Goal: Task Accomplishment & Management: Manage account settings

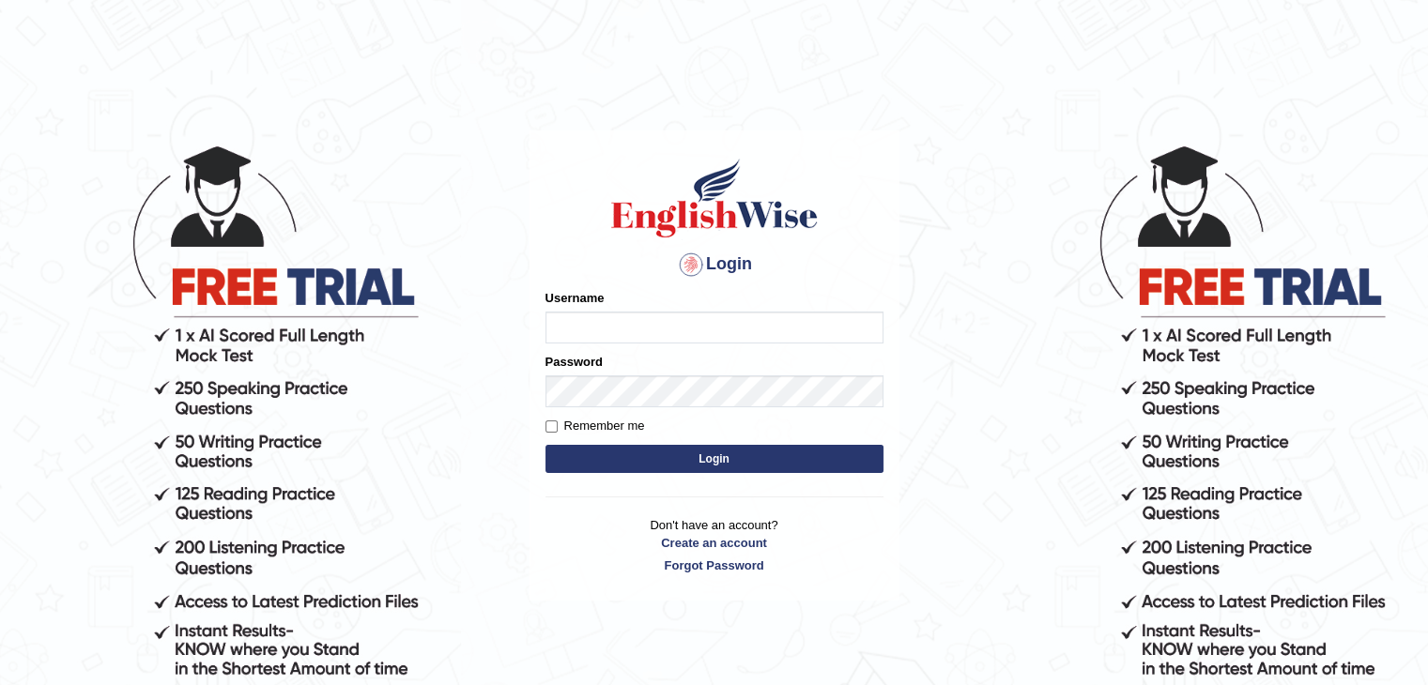
click at [618, 343] on input "Username" at bounding box center [714, 328] width 338 height 32
type input "Sahildeep25"
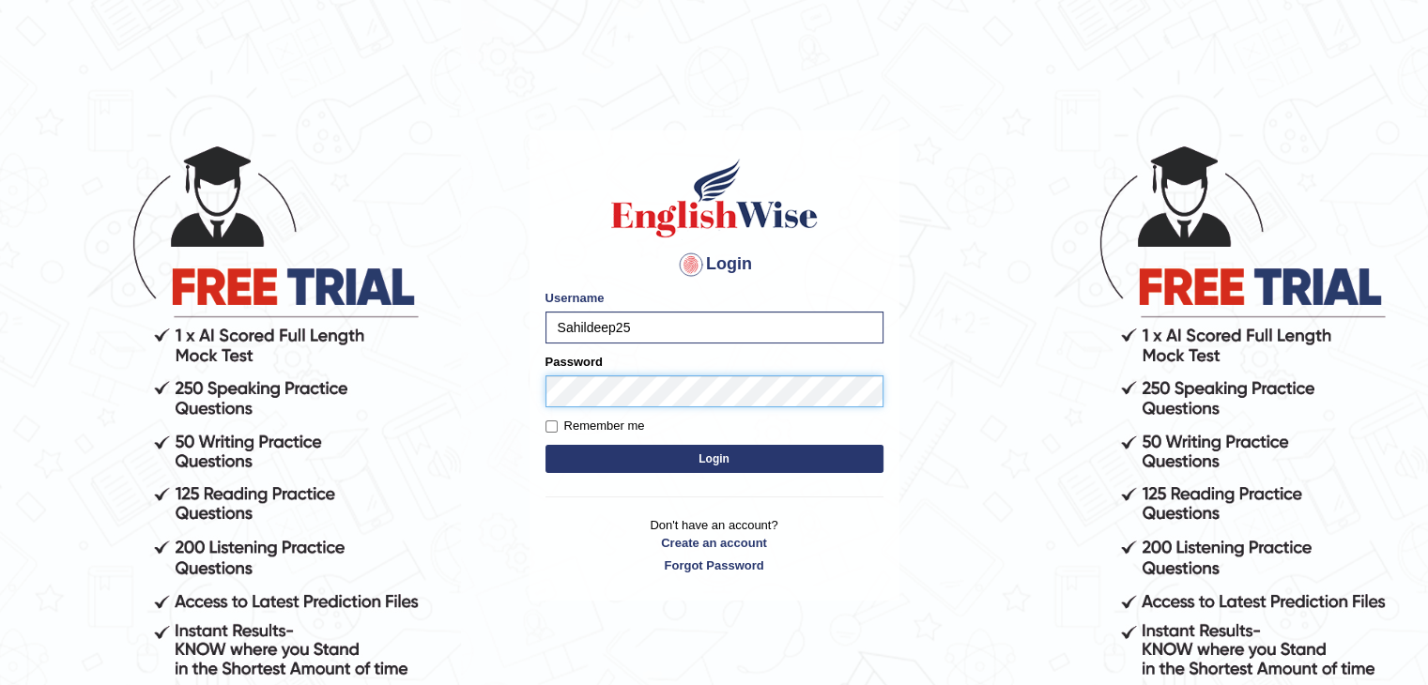
click at [545, 445] on button "Login" at bounding box center [714, 459] width 338 height 28
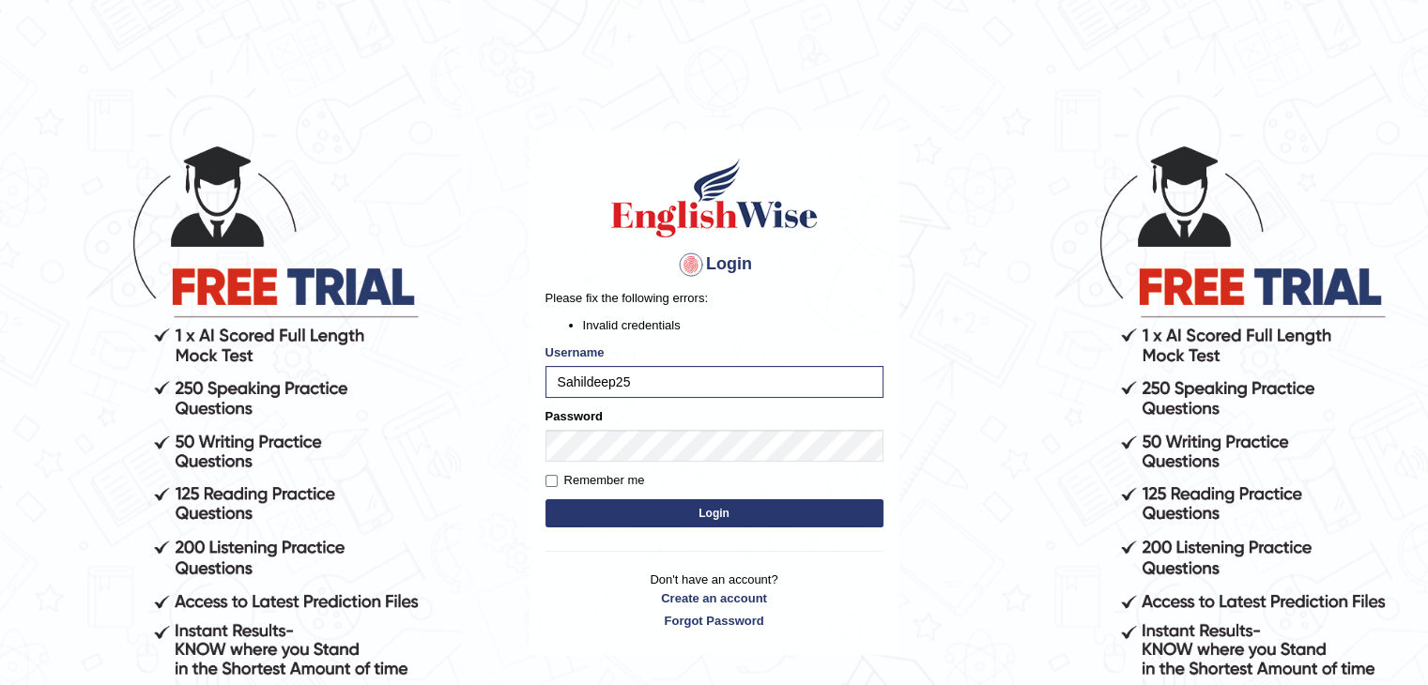
click at [744, 515] on button "Login" at bounding box center [714, 513] width 338 height 28
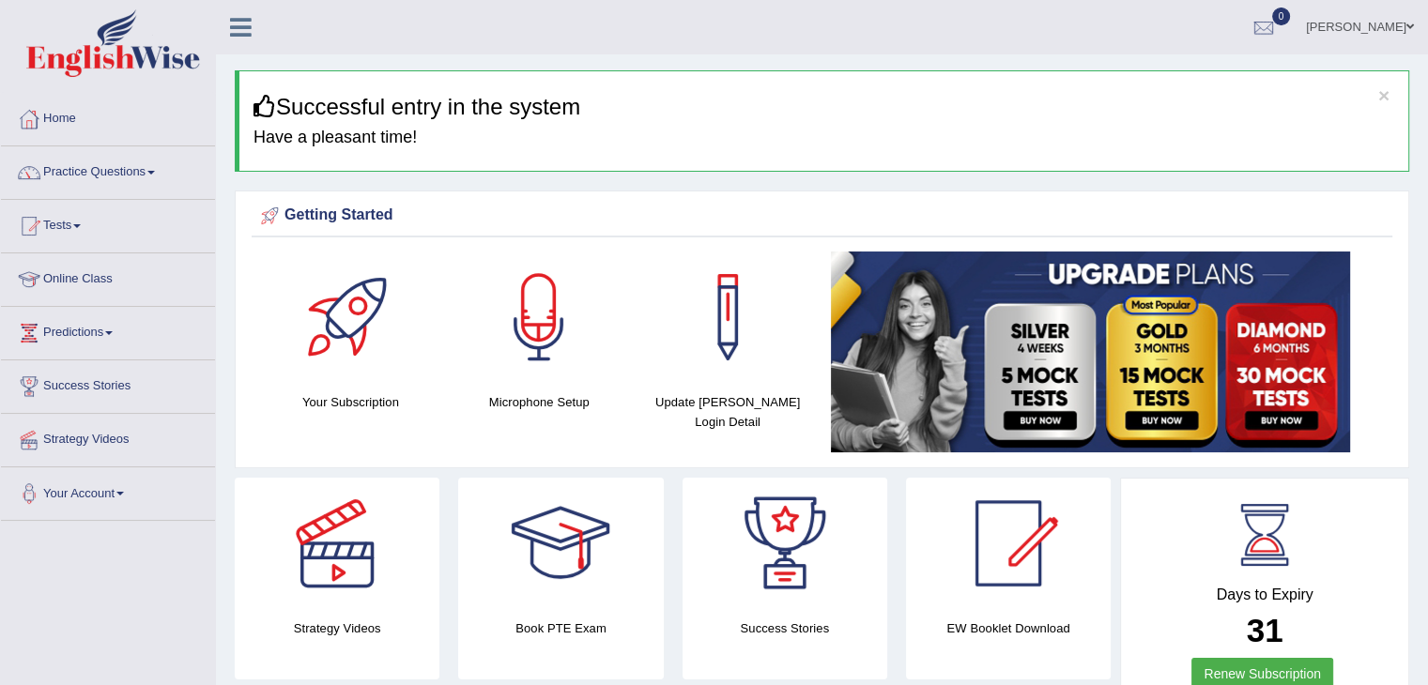
click at [126, 495] on link "Your Account" at bounding box center [108, 490] width 214 height 47
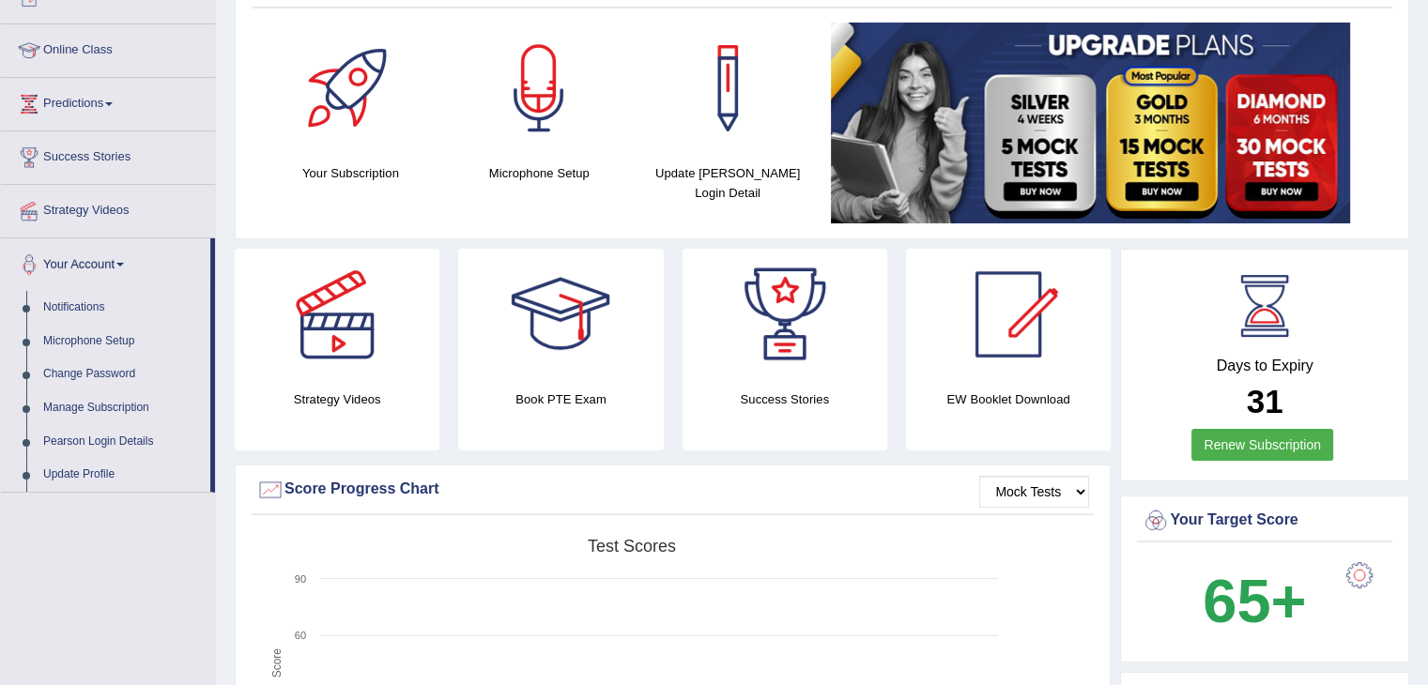
scroll to position [229, 0]
click at [104, 96] on link "Predictions" at bounding box center [108, 101] width 214 height 47
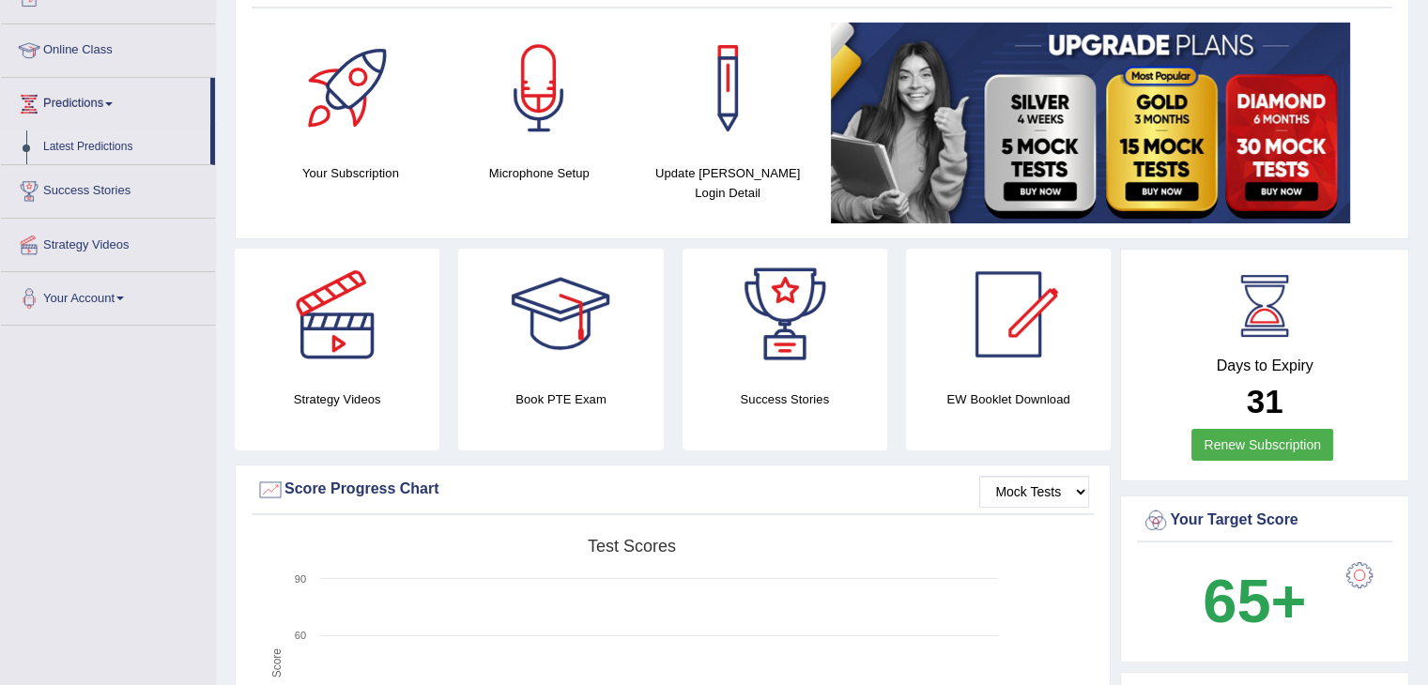
click at [107, 142] on link "Latest Predictions" at bounding box center [123, 147] width 176 height 34
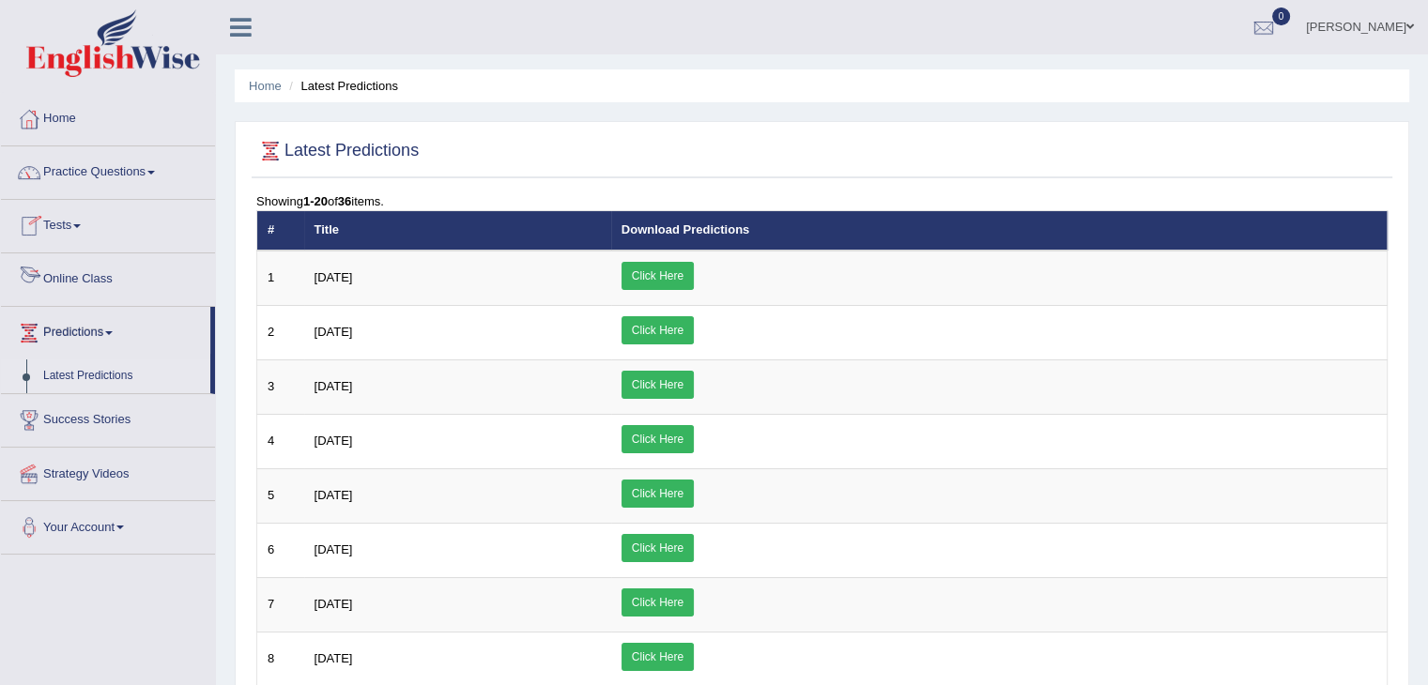
click at [94, 275] on link "Online Class" at bounding box center [108, 276] width 214 height 47
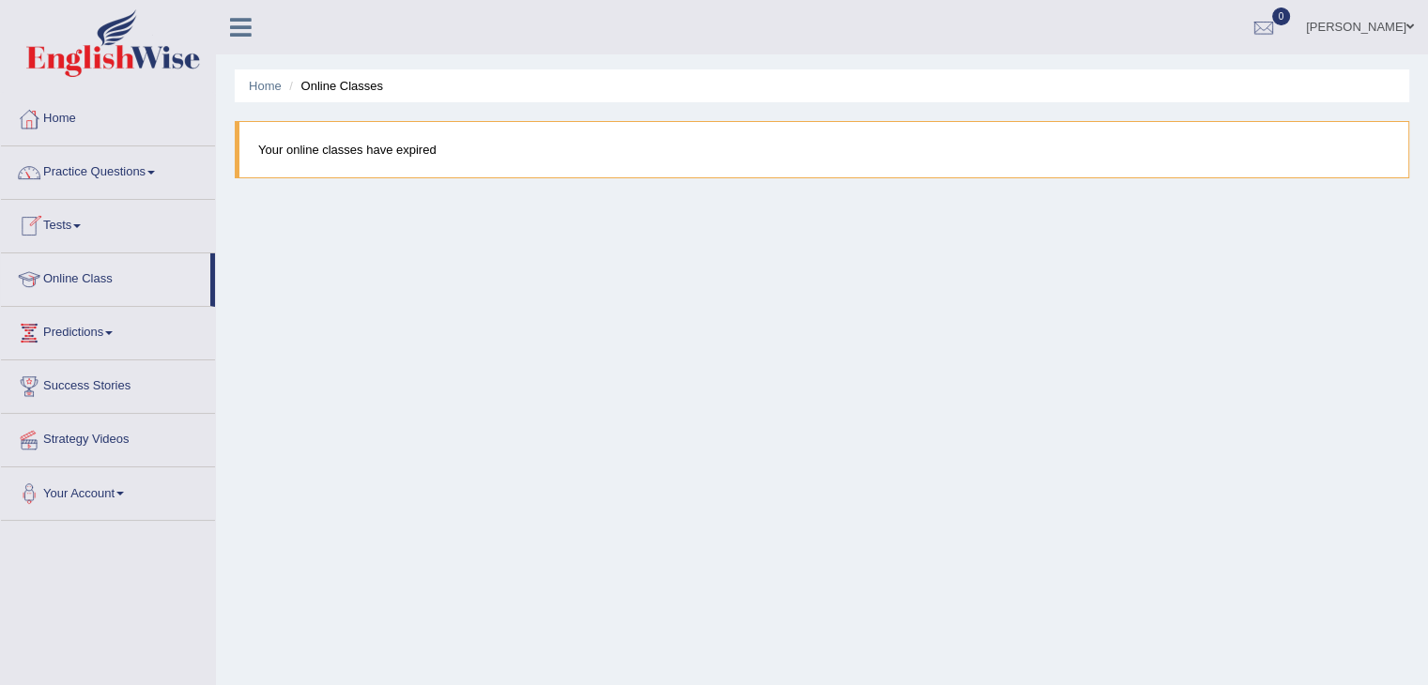
click at [404, 147] on blockquote "Your online classes have expired" at bounding box center [822, 149] width 1174 height 57
click at [129, 116] on link "Home" at bounding box center [108, 116] width 214 height 47
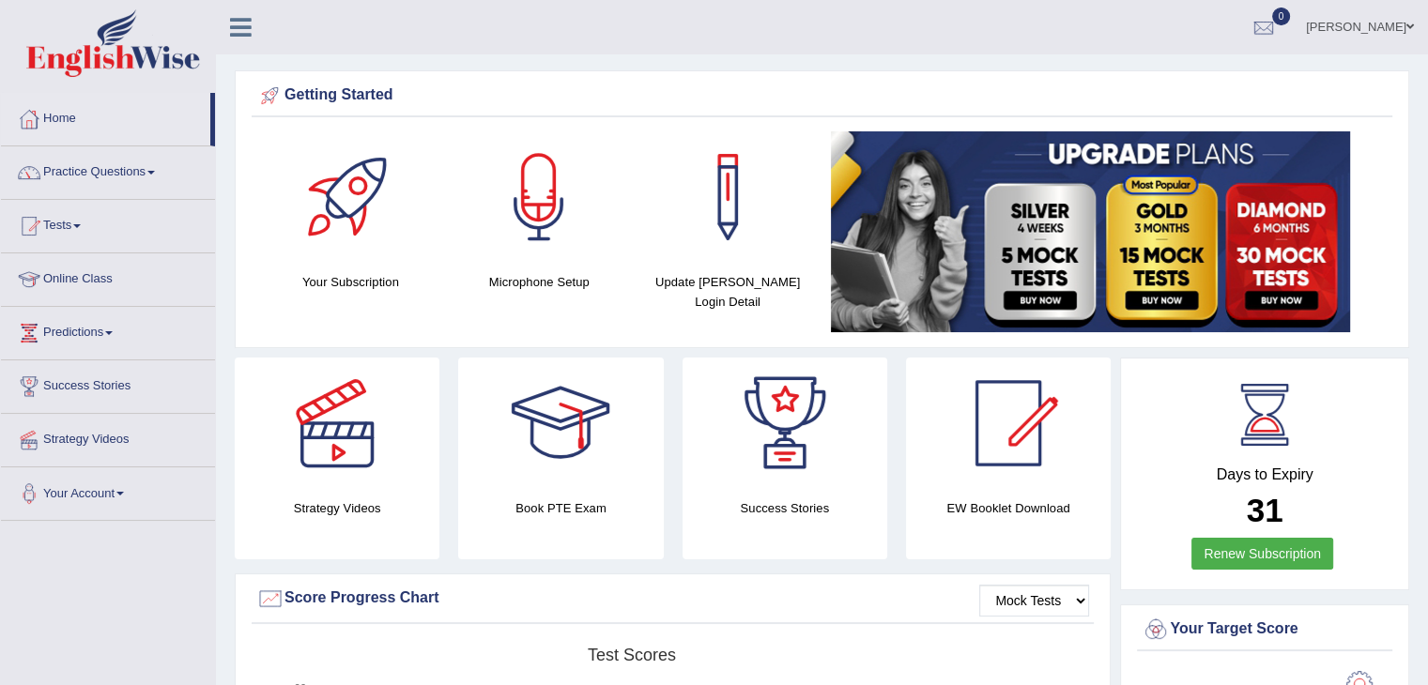
click at [1378, 30] on link "[PERSON_NAME]" at bounding box center [1359, 24] width 136 height 49
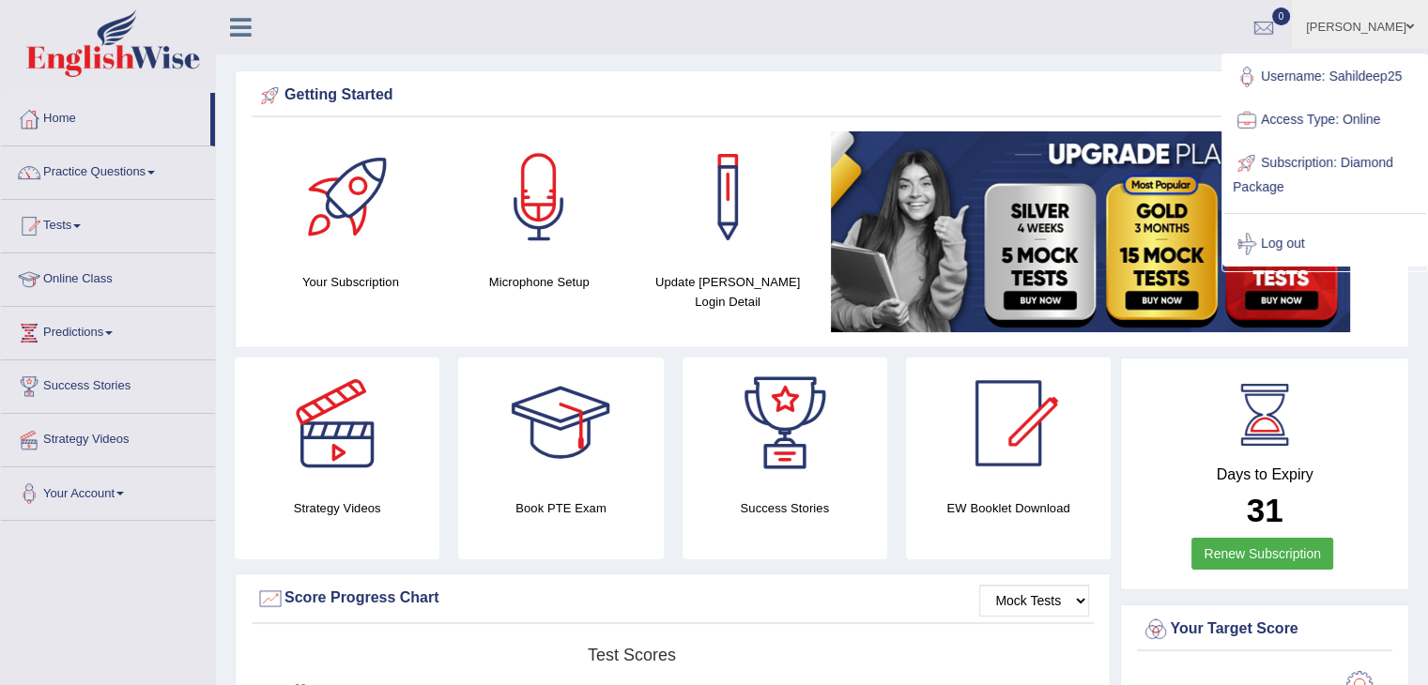
click at [517, 303] on div "Your Subscription Microphone Setup Update Pearson Login Detail" at bounding box center [822, 234] width 1140 height 206
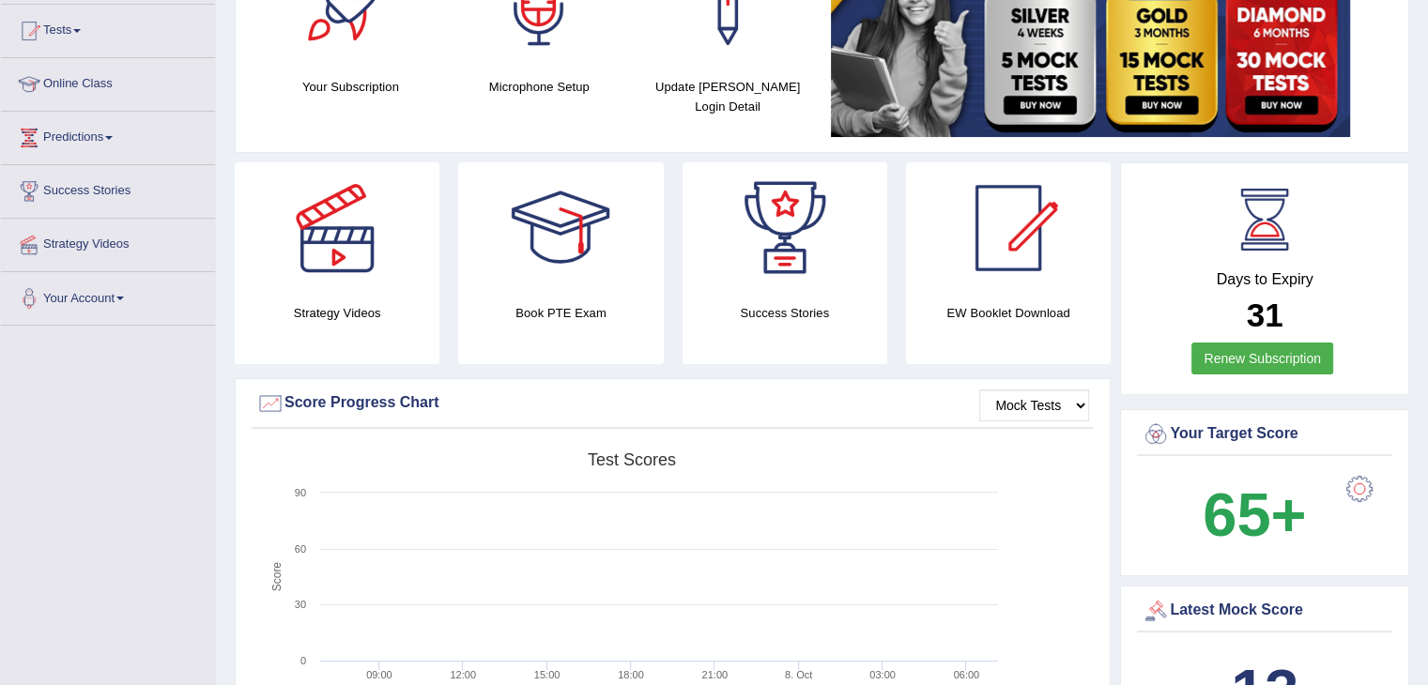
scroll to position [197, 0]
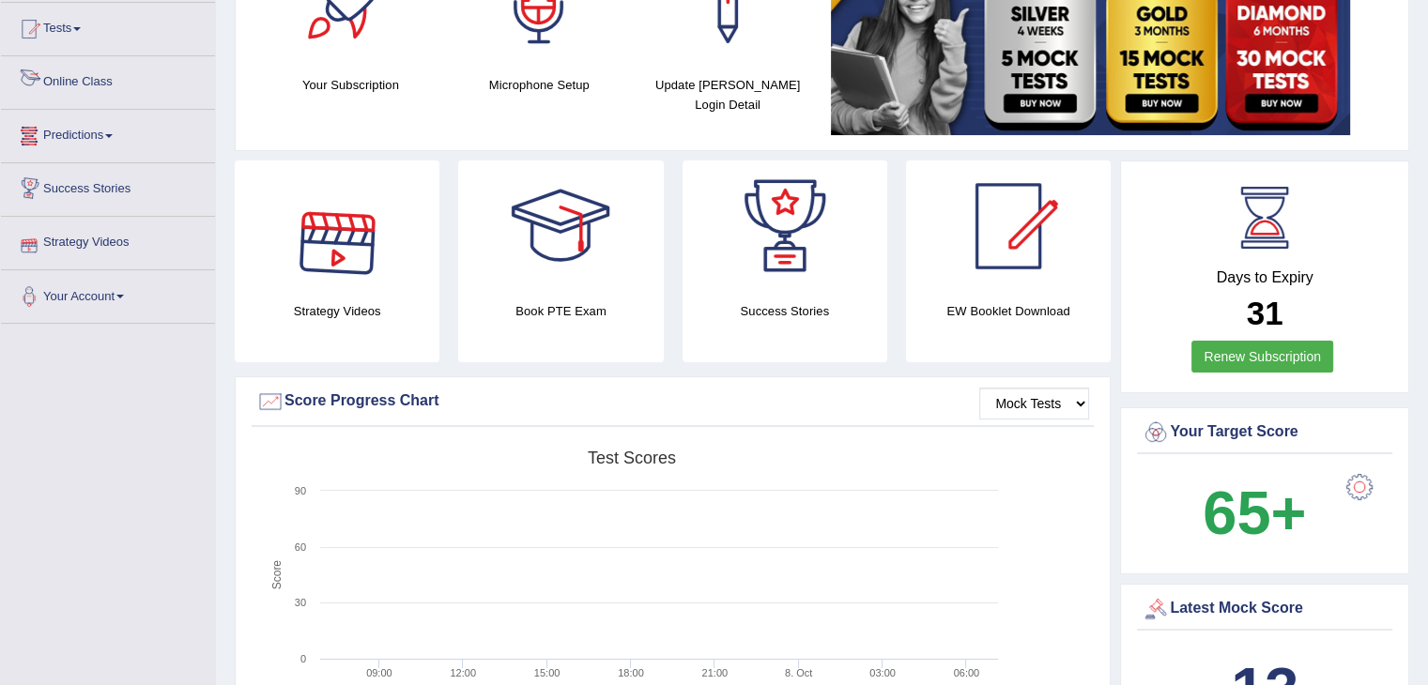
click at [46, 84] on link "Online Class" at bounding box center [108, 79] width 214 height 47
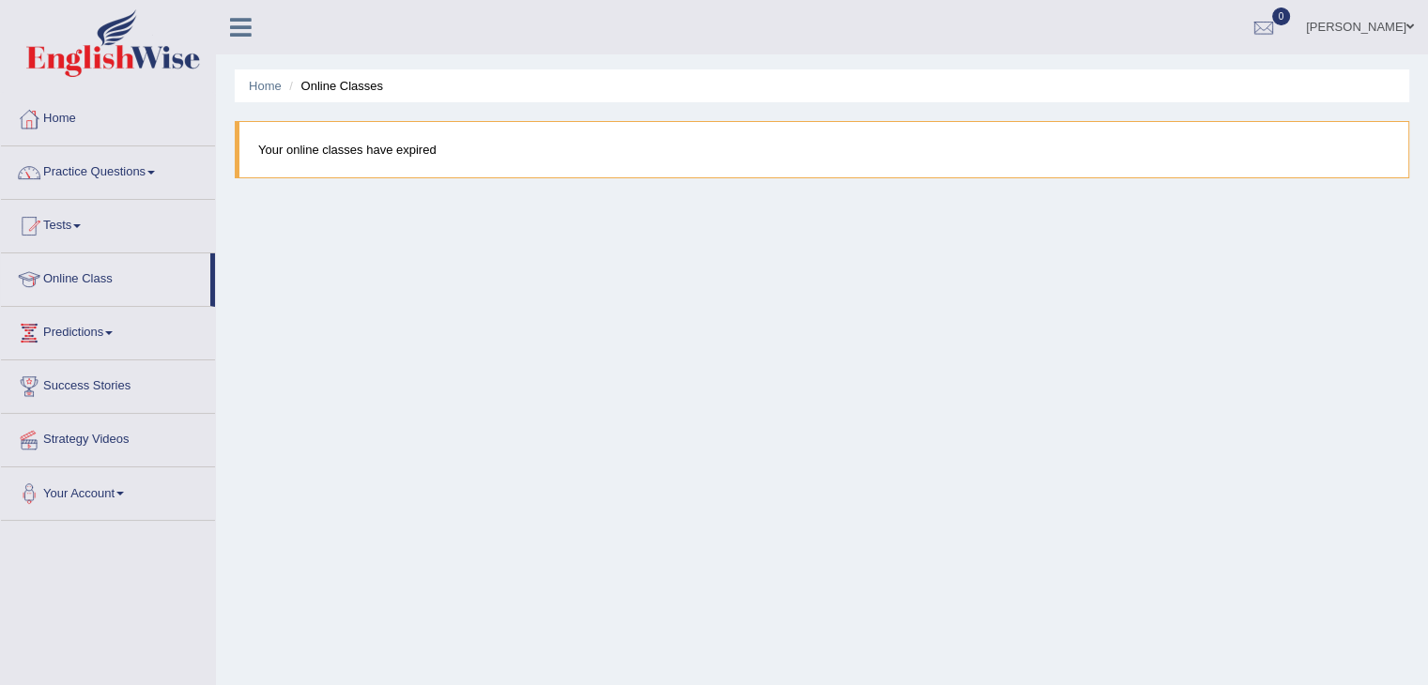
click at [466, 177] on blockquote "Your online classes have expired" at bounding box center [822, 149] width 1174 height 57
click at [31, 129] on div at bounding box center [29, 119] width 28 height 28
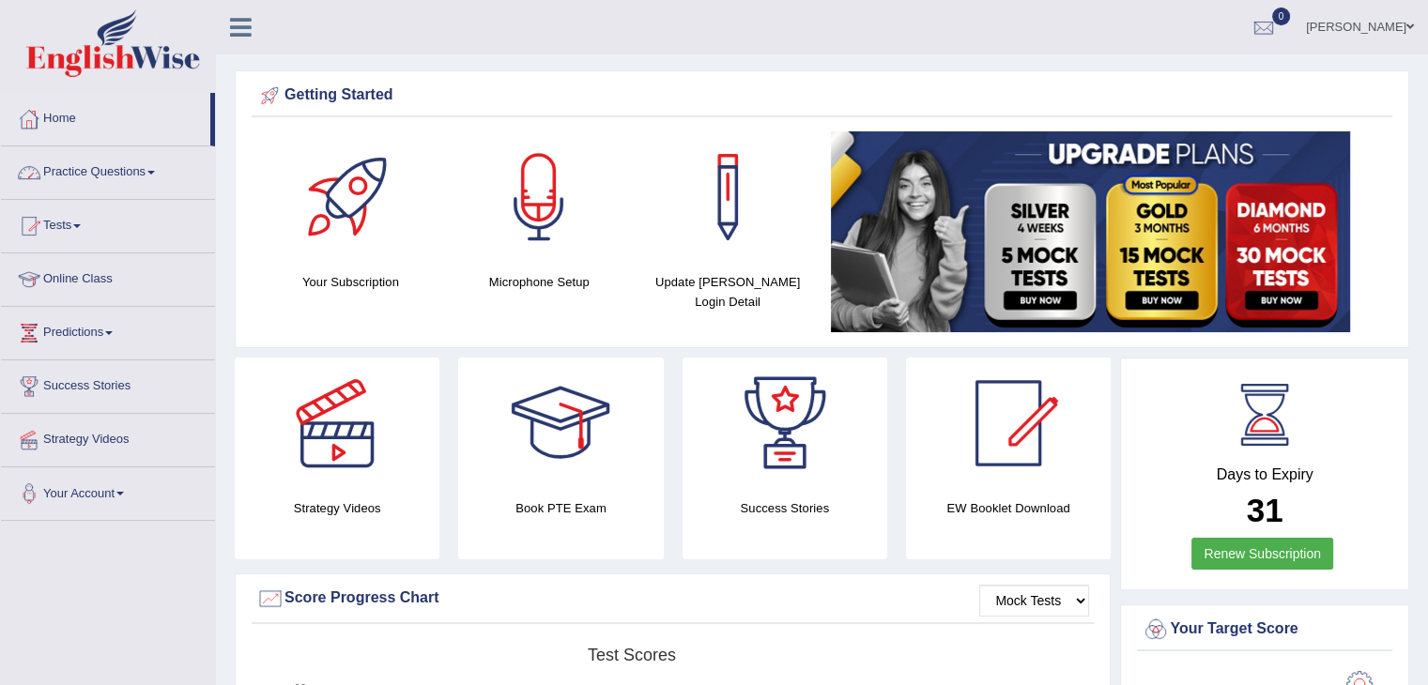
click at [234, 23] on icon at bounding box center [241, 27] width 22 height 24
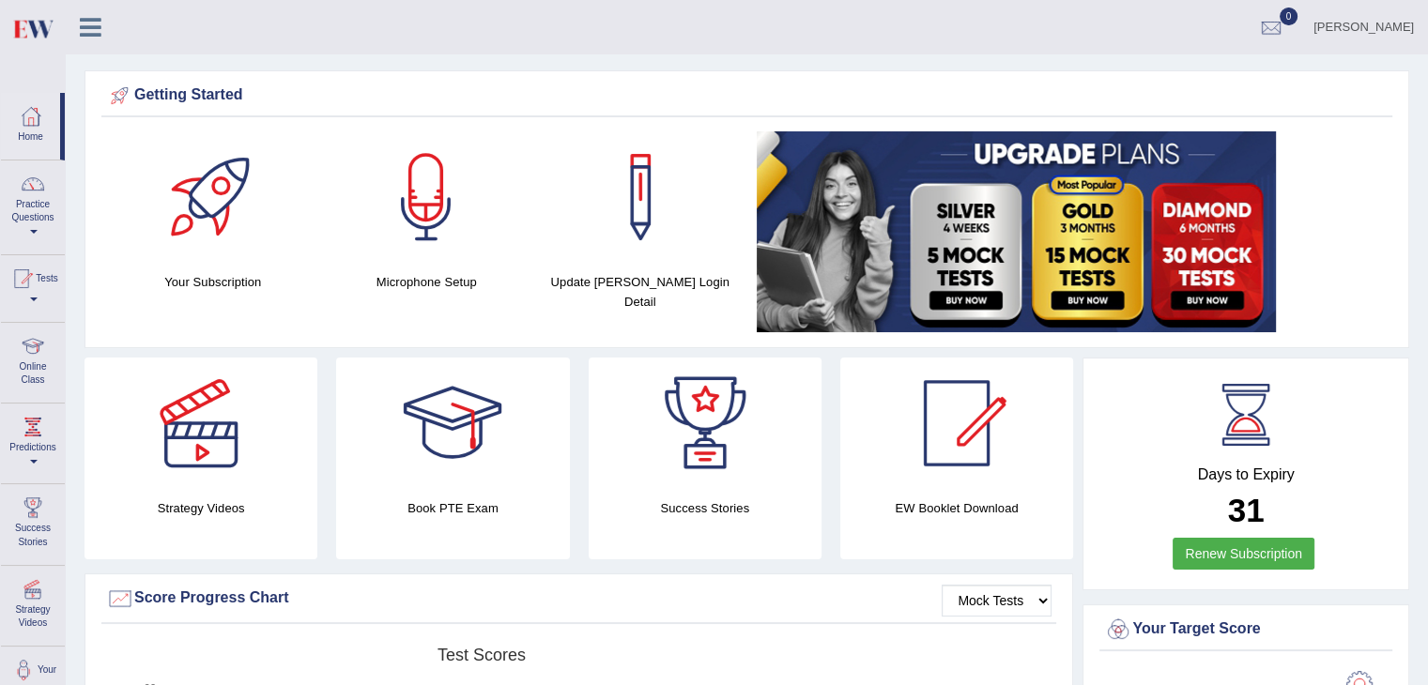
click at [88, 27] on icon at bounding box center [91, 27] width 22 height 24
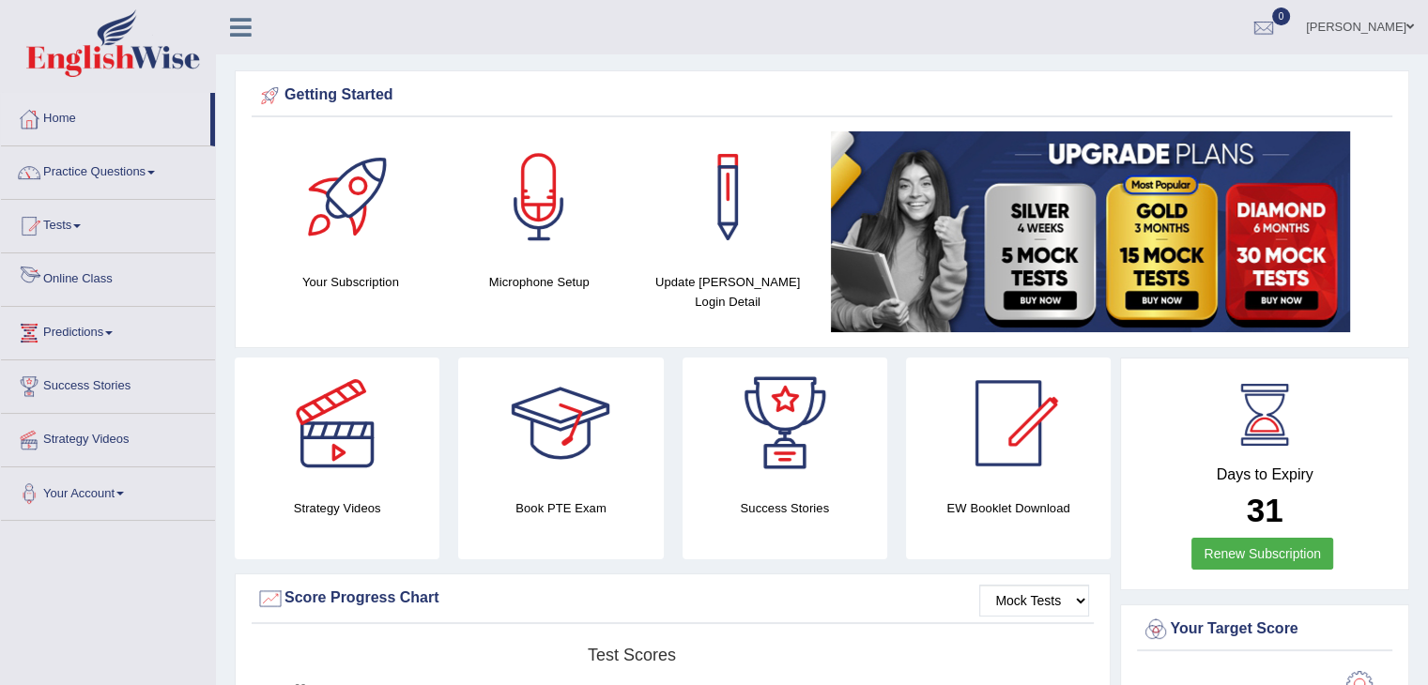
click at [141, 284] on link "Online Class" at bounding box center [108, 276] width 214 height 47
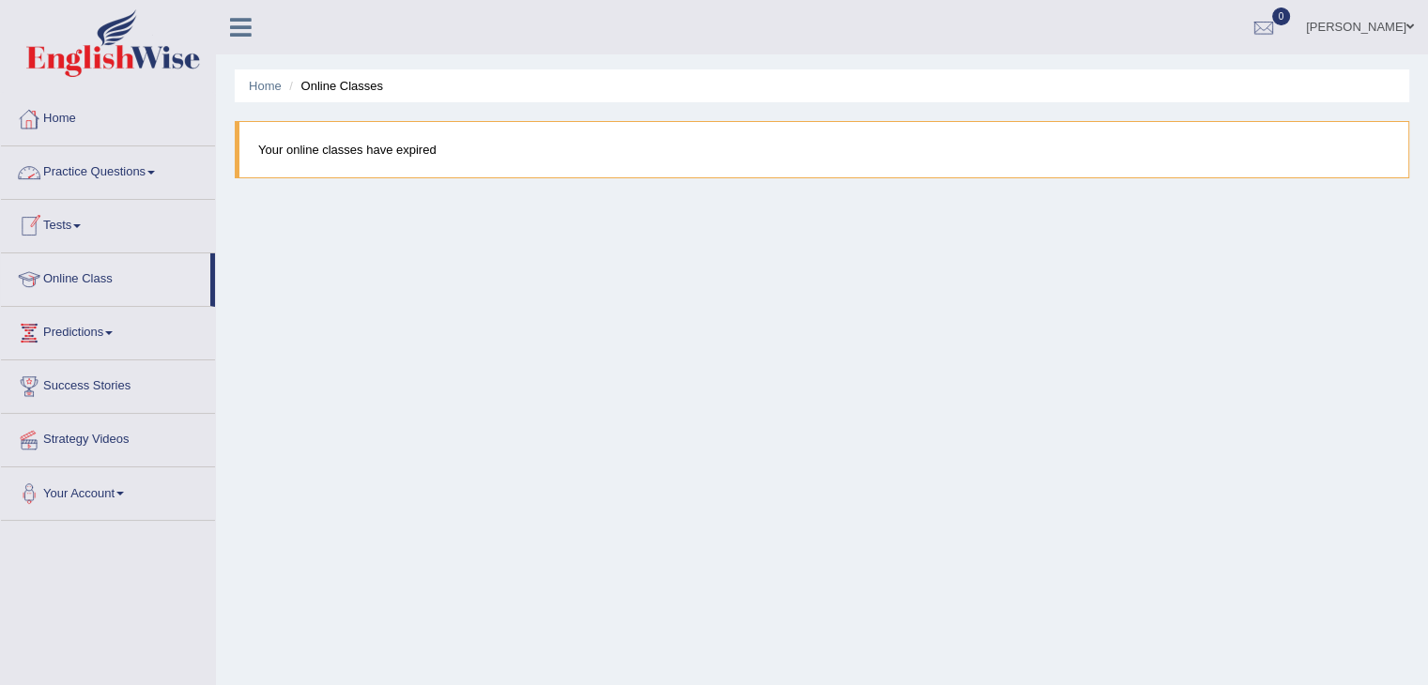
click at [70, 130] on link "Home" at bounding box center [108, 116] width 214 height 47
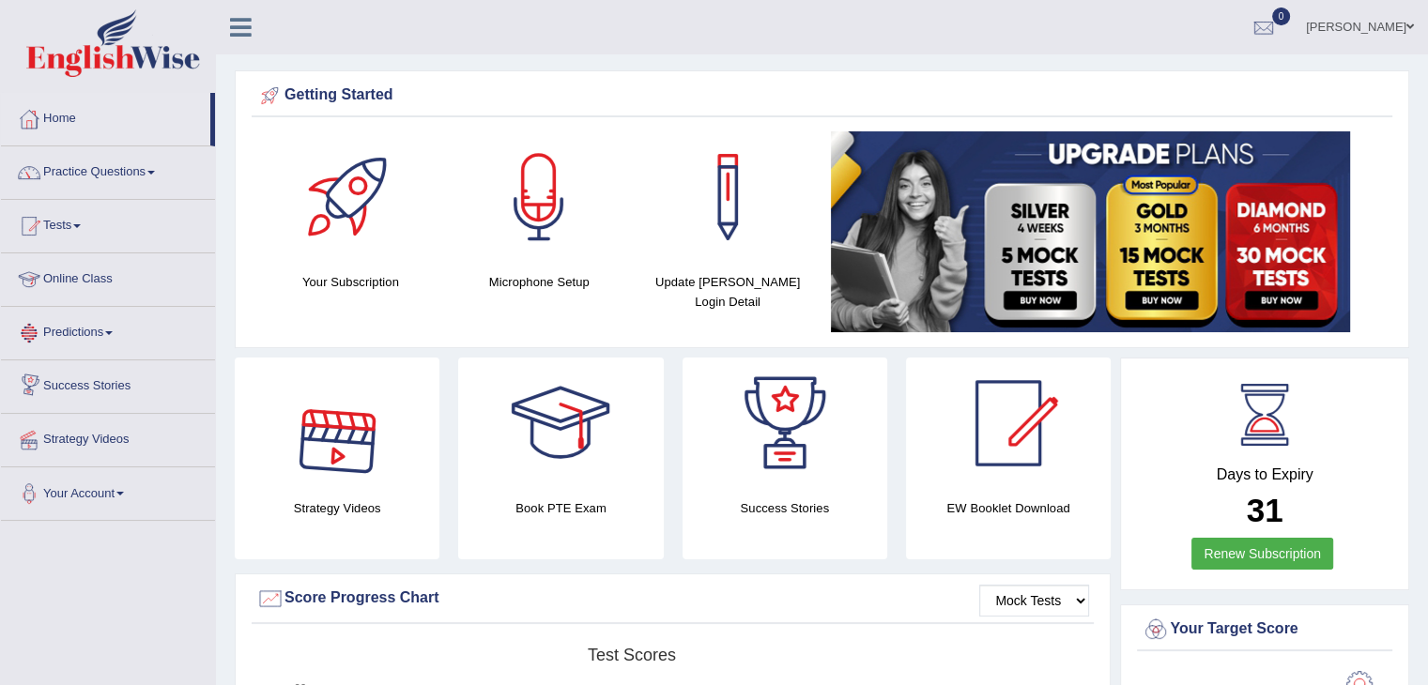
click at [94, 274] on link "Online Class" at bounding box center [108, 276] width 214 height 47
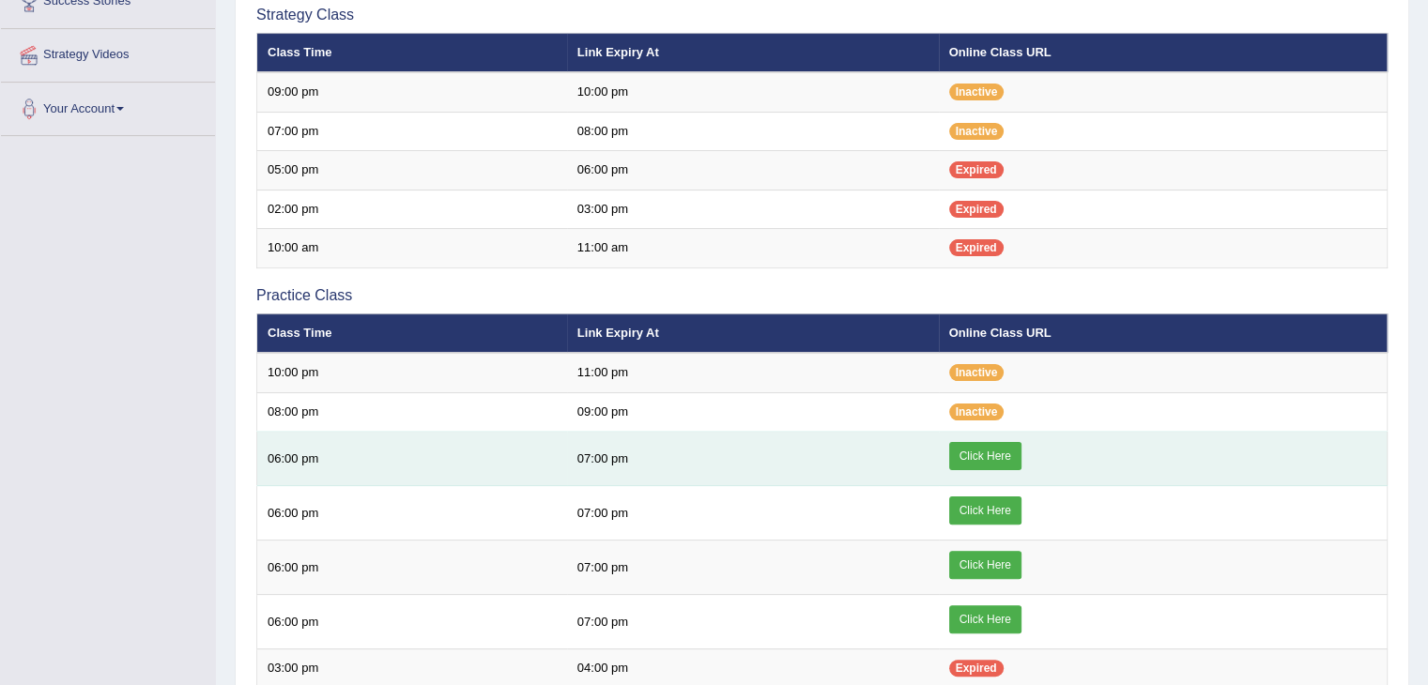
scroll to position [386, 0]
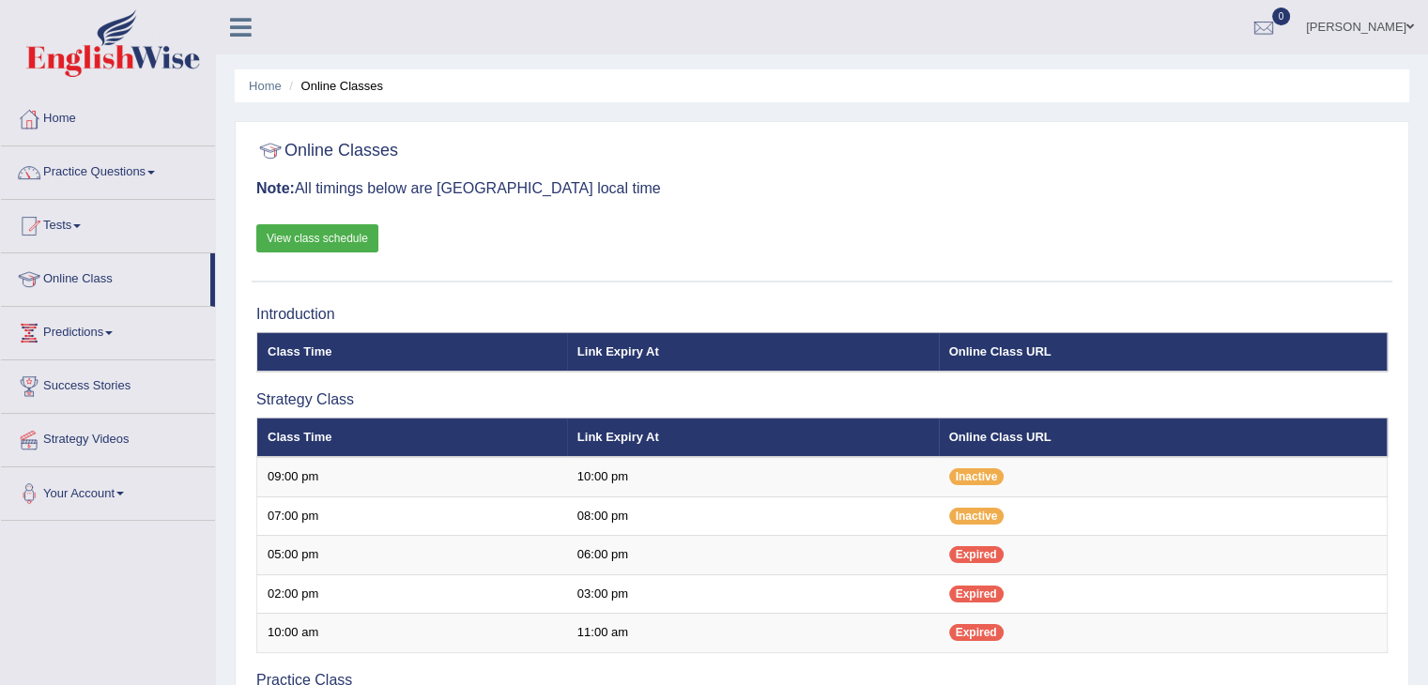
click at [346, 238] on link "View class schedule" at bounding box center [317, 238] width 122 height 28
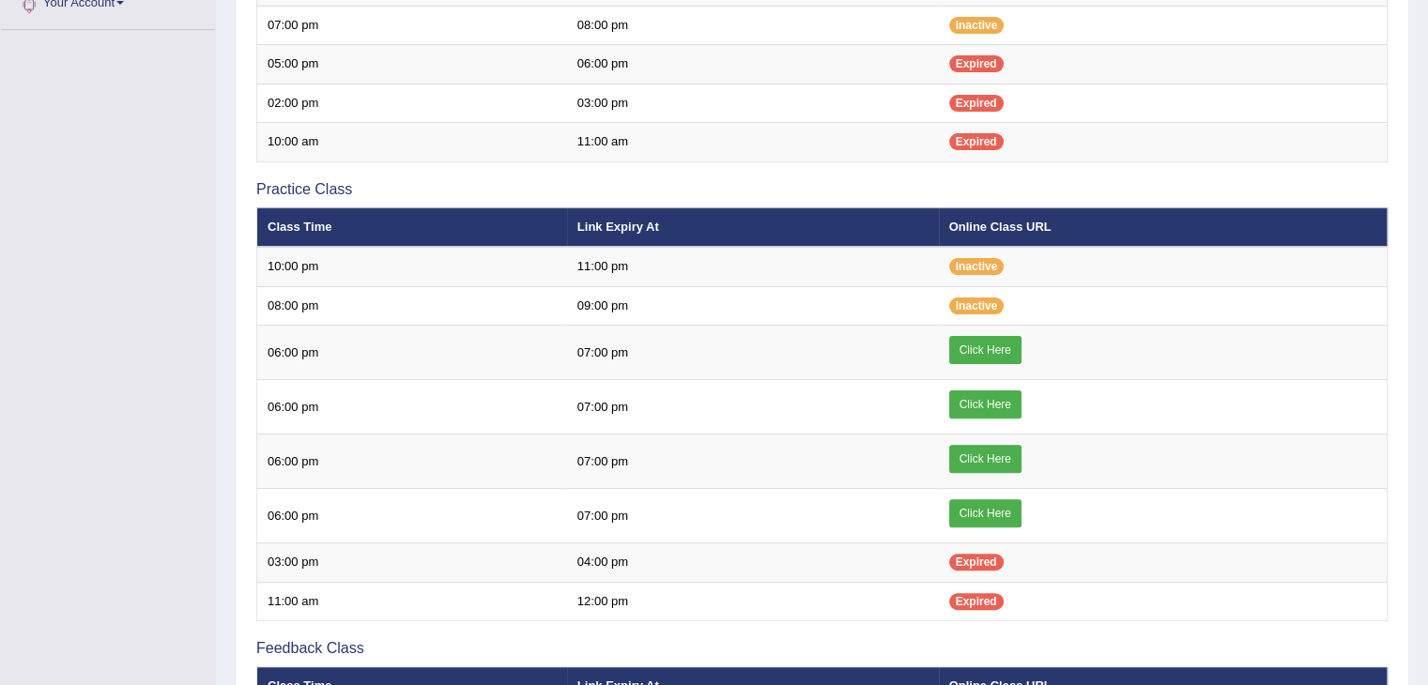
scroll to position [492, 0]
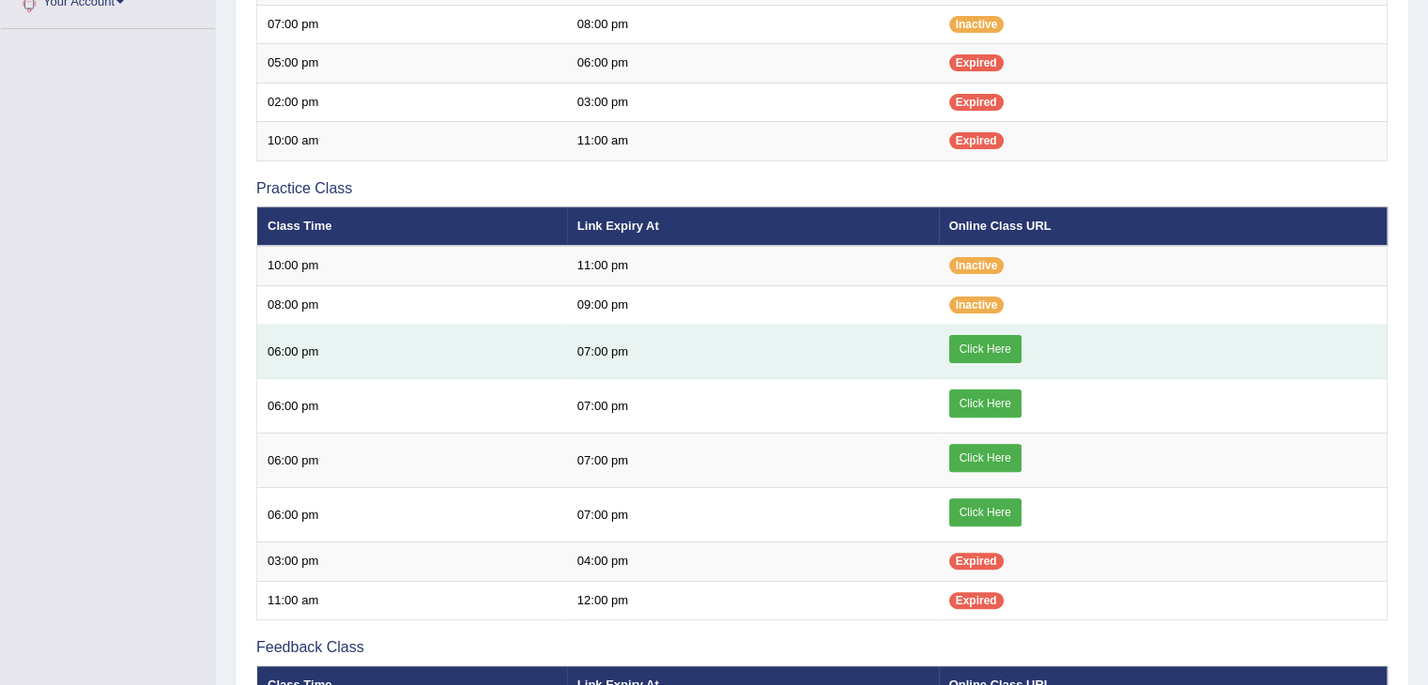
drag, startPoint x: 0, startPoint y: 0, endPoint x: 1003, endPoint y: 342, distance: 1059.9
click at [1003, 342] on link "Click Here" at bounding box center [985, 349] width 72 height 28
